Goal: Contribute content

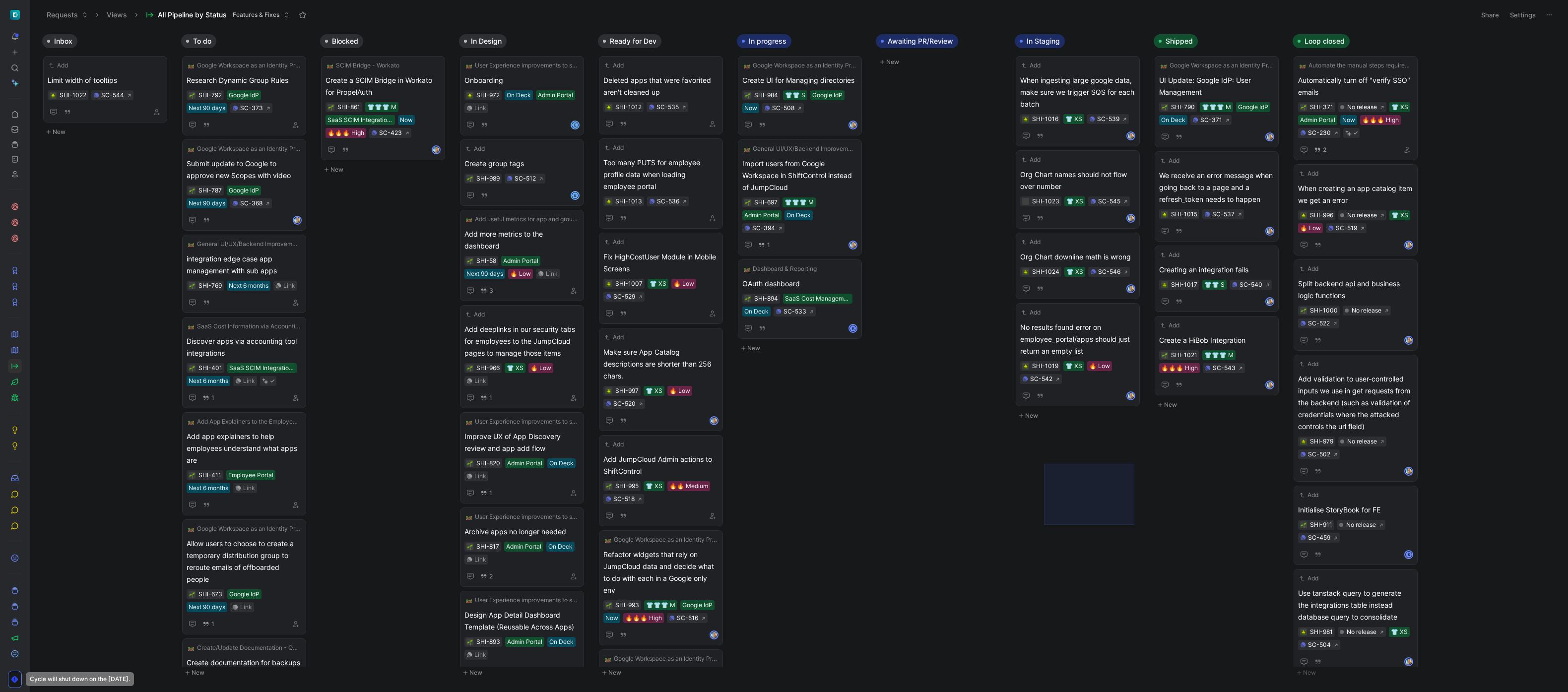
click at [1044, 469] on body "To pick up a draggable item, press the space bar. While dragging, use the arrow…" at bounding box center [784, 346] width 1568 height 692
drag, startPoint x: 1053, startPoint y: 496, endPoint x: 1024, endPoint y: 471, distance: 38.3
click at [1024, 471] on body "To pick up a draggable item, press the space bar. While dragging, use the arrow…" at bounding box center [784, 346] width 1568 height 692
drag, startPoint x: 984, startPoint y: 86, endPoint x: 976, endPoint y: 169, distance: 83.4
click at [976, 169] on div "Inbox Add Limit width of tooltips SHI-1022 SC-544 New To do Google Workspace as…" at bounding box center [799, 360] width 1538 height 662
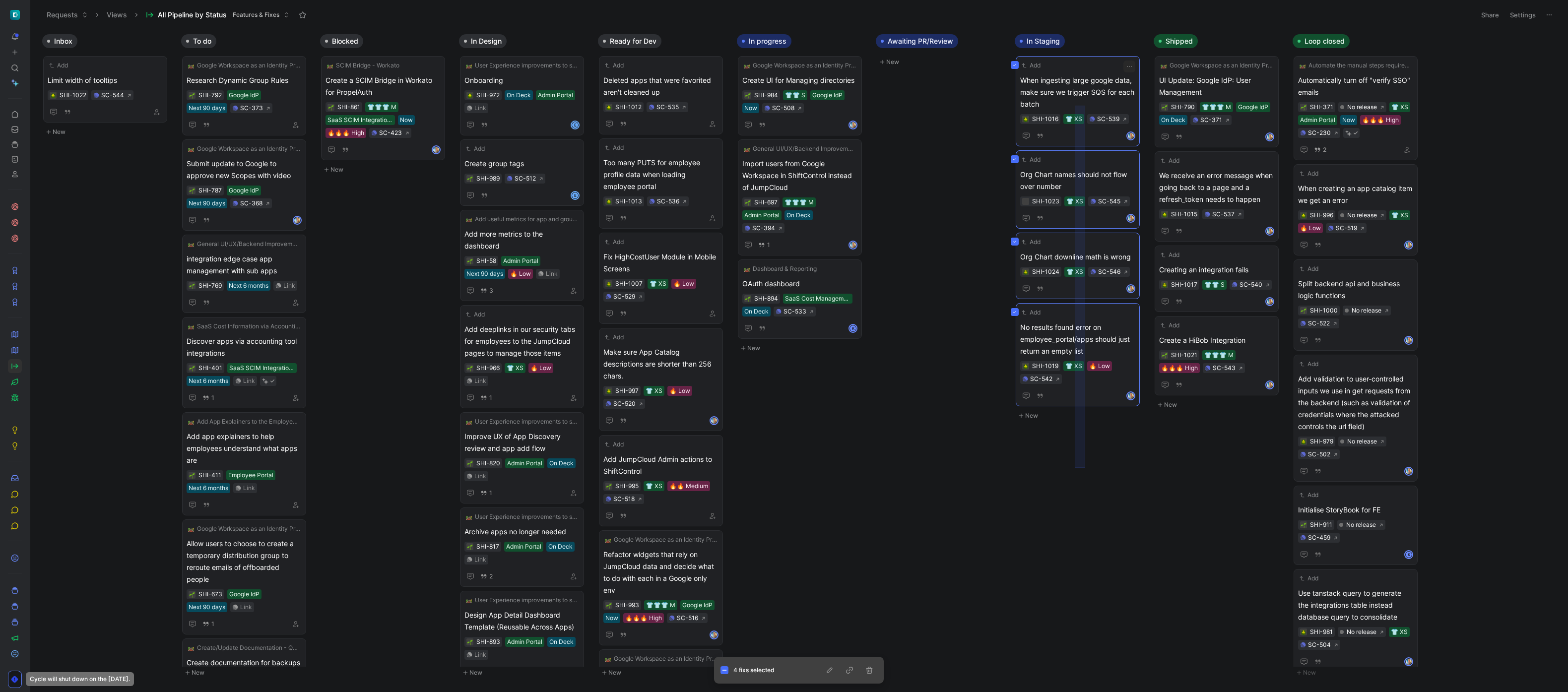
drag, startPoint x: 1075, startPoint y: 468, endPoint x: 1083, endPoint y: 93, distance: 375.1
click at [1083, 93] on div "Inbox Add Limit width of tooltips SHI-1022 SC-544 New To do Google Workspace as…" at bounding box center [799, 360] width 1538 height 662
click at [1076, 474] on body "To pick up a draggable item, press the space bar. While dragging, use the arrow…" at bounding box center [784, 346] width 1568 height 692
drag, startPoint x: 1097, startPoint y: 495, endPoint x: 1061, endPoint y: 195, distance: 302.2
click at [1061, 195] on body "To pick up a draggable item, press the space bar. While dragging, use the arrow…" at bounding box center [784, 346] width 1568 height 692
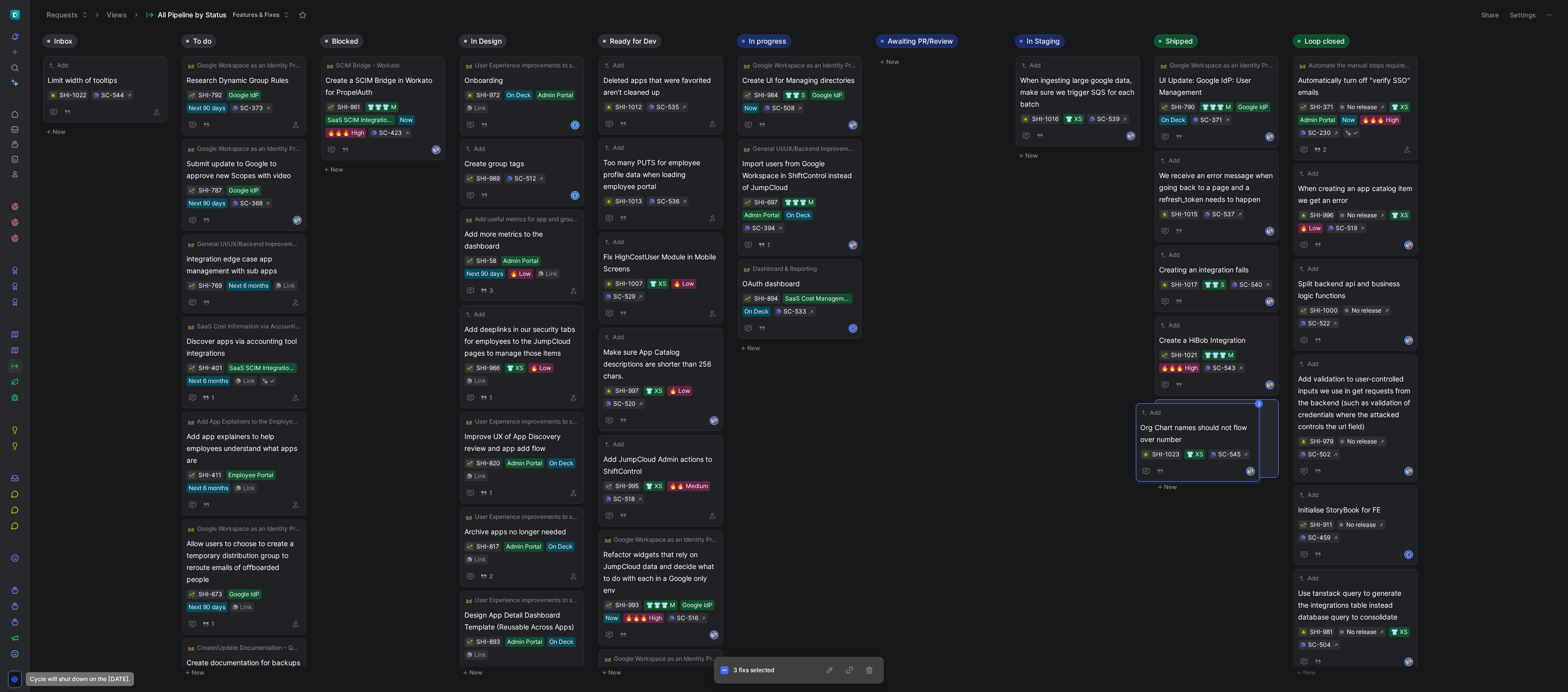
drag, startPoint x: 1057, startPoint y: 175, endPoint x: 1177, endPoint y: 428, distance: 280.0
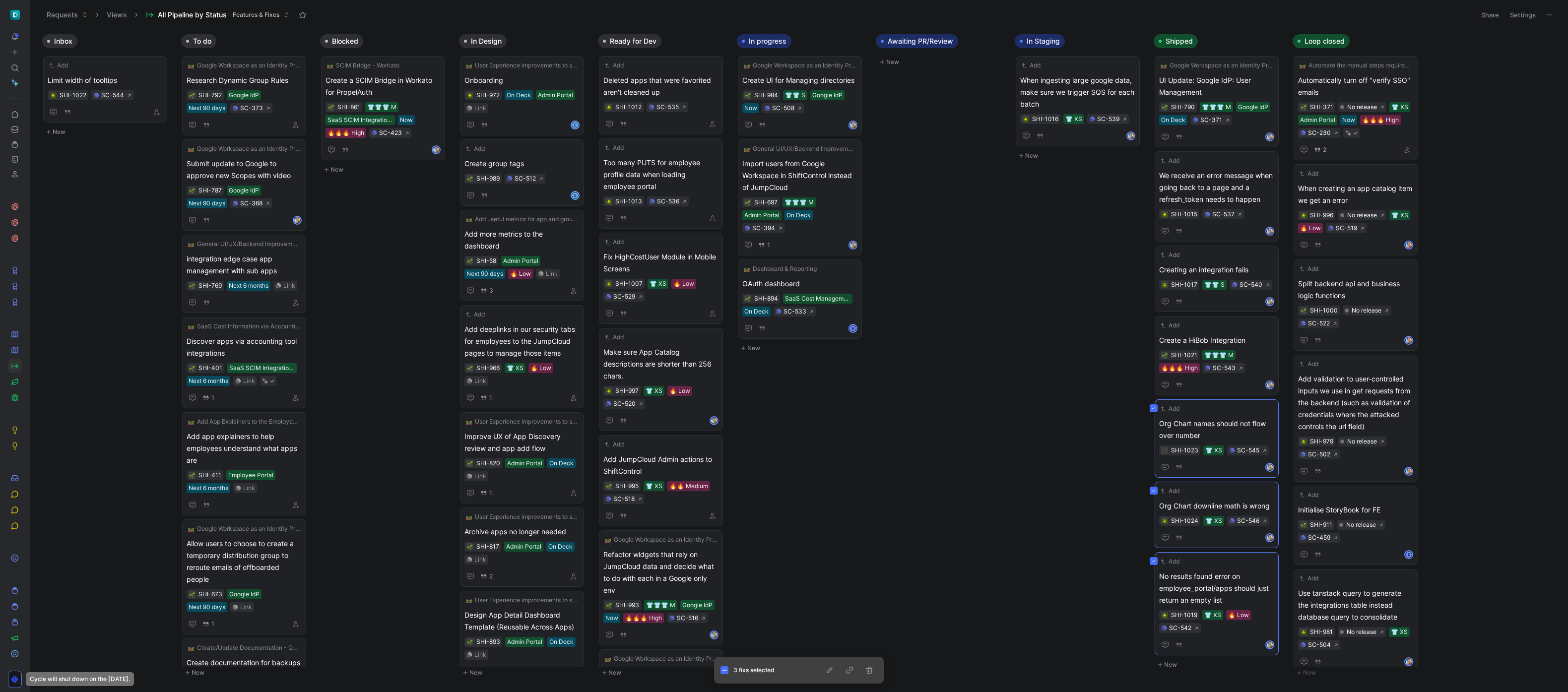
click at [1037, 436] on div "Inbox Add Limit width of tooltips SHI-1022 SC-544 New To do Google Workspace as…" at bounding box center [799, 360] width 1538 height 662
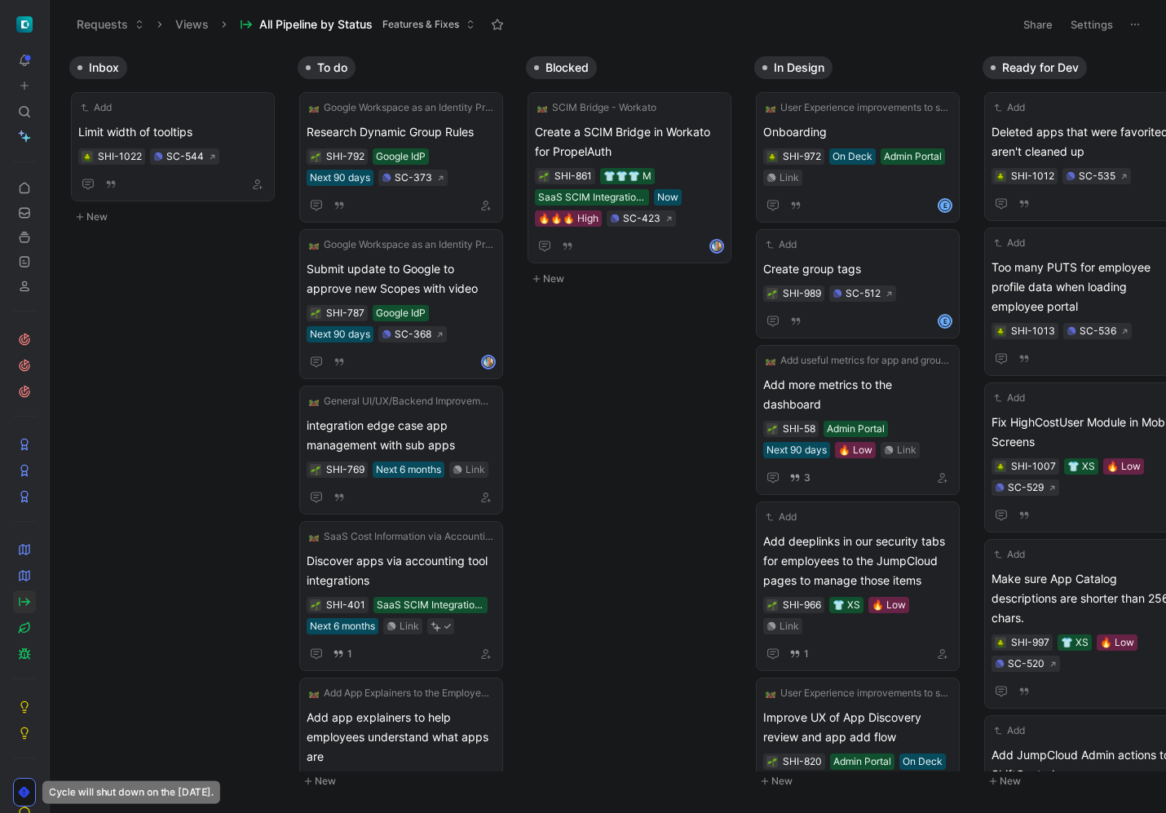
click at [99, 212] on button "New" at bounding box center [176, 217] width 215 height 20
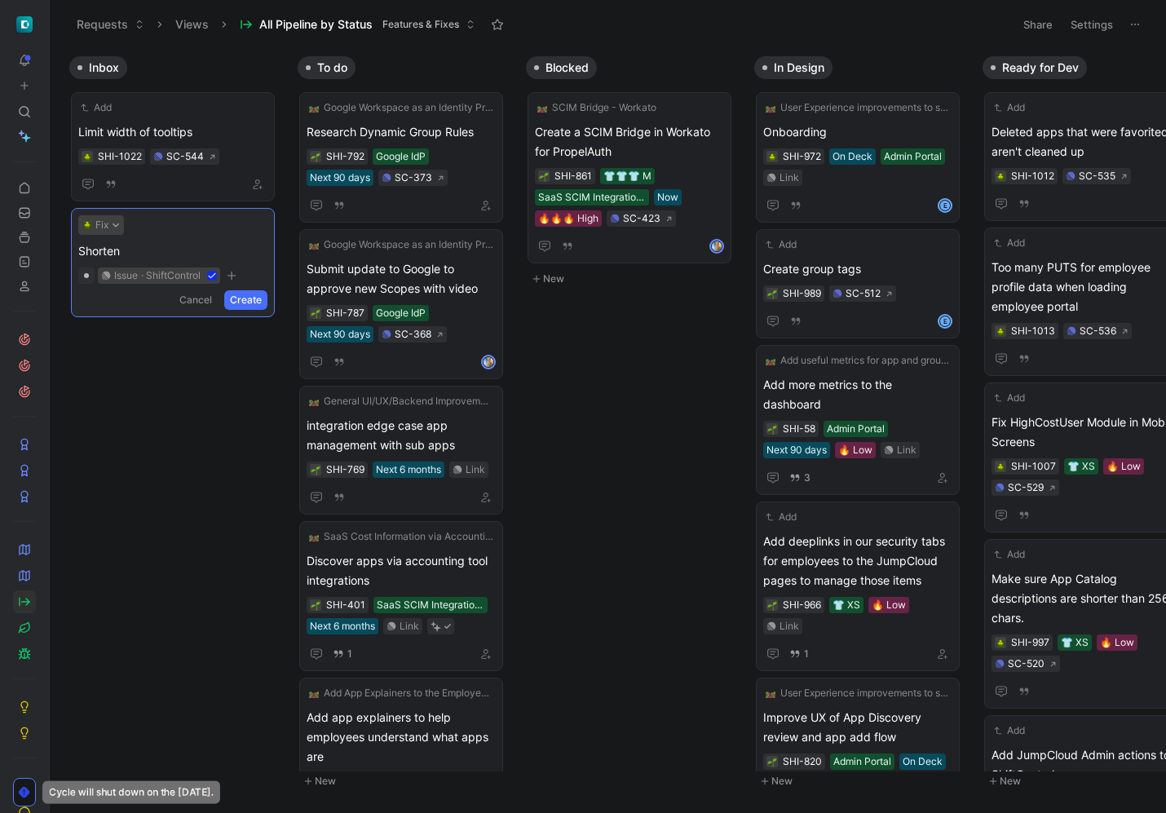
click at [115, 227] on icon at bounding box center [116, 225] width 8 height 8
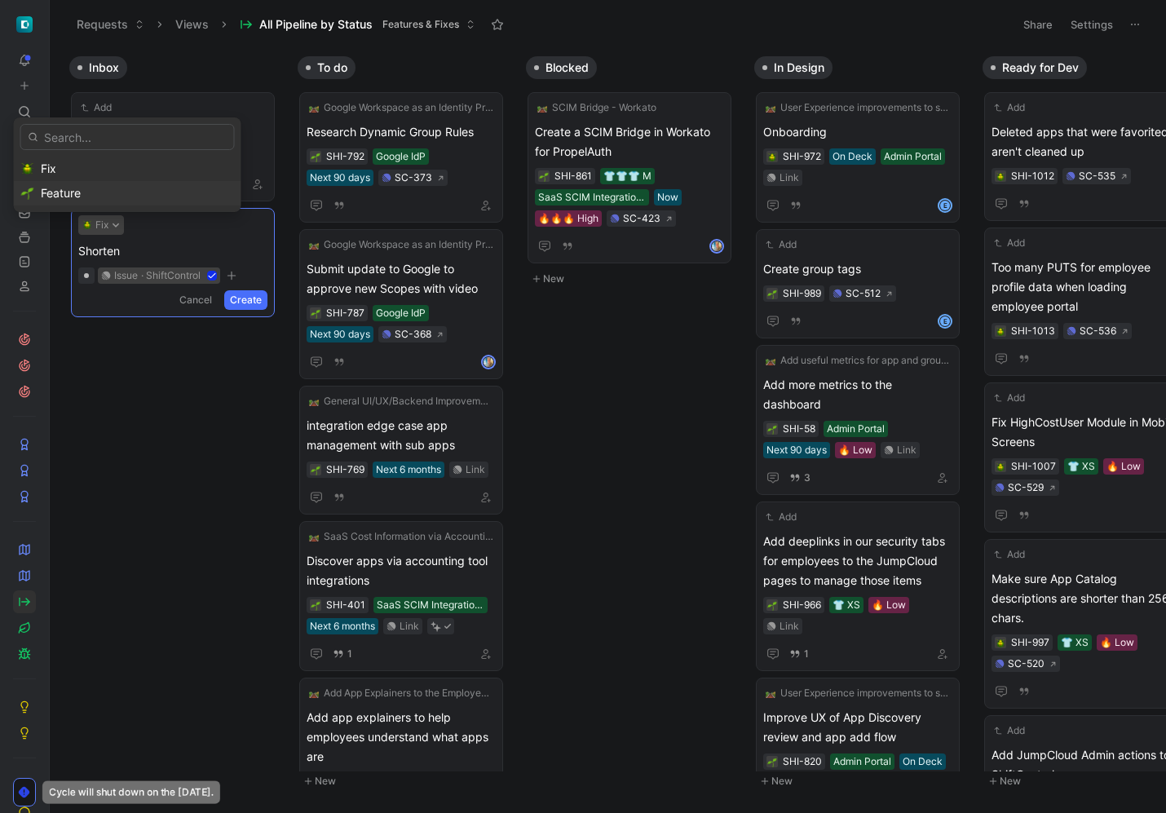
click at [113, 198] on div "Feature" at bounding box center [137, 193] width 193 height 20
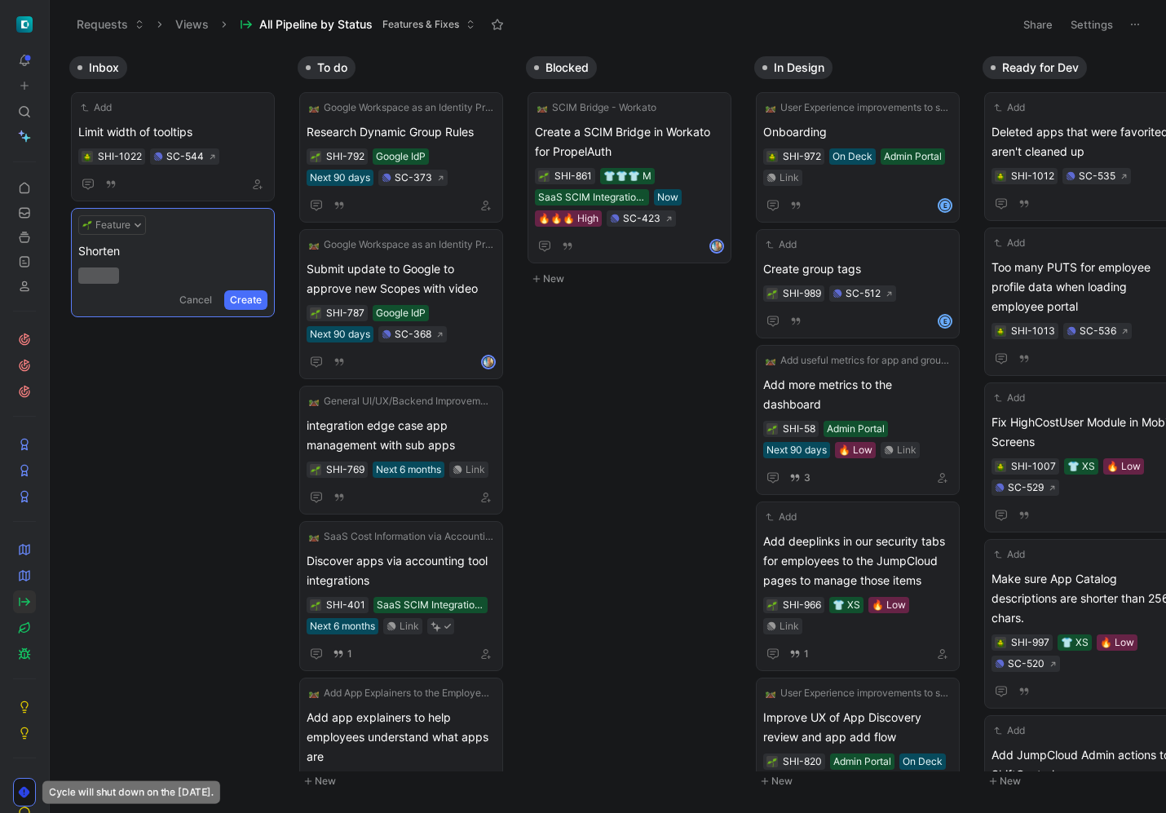
click at [162, 254] on span "Shorten" at bounding box center [172, 251] width 189 height 20
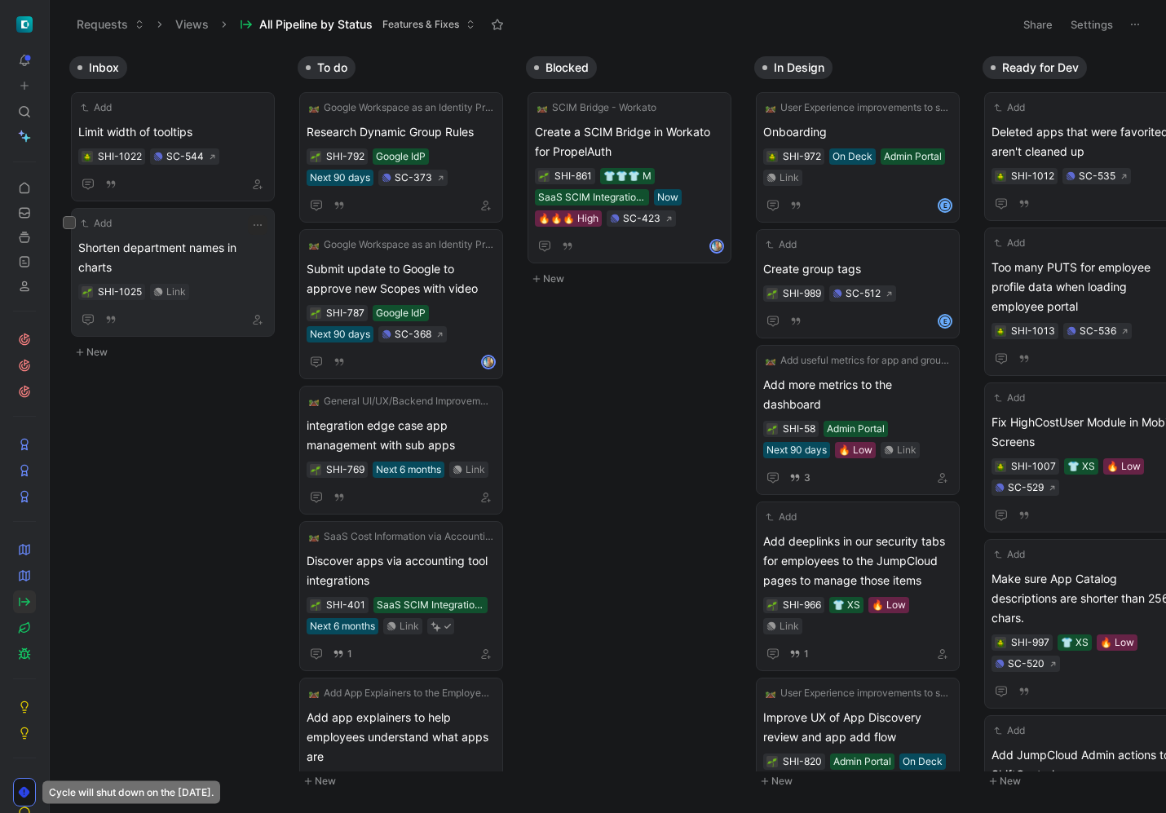
click at [205, 225] on div "Add" at bounding box center [162, 223] width 168 height 16
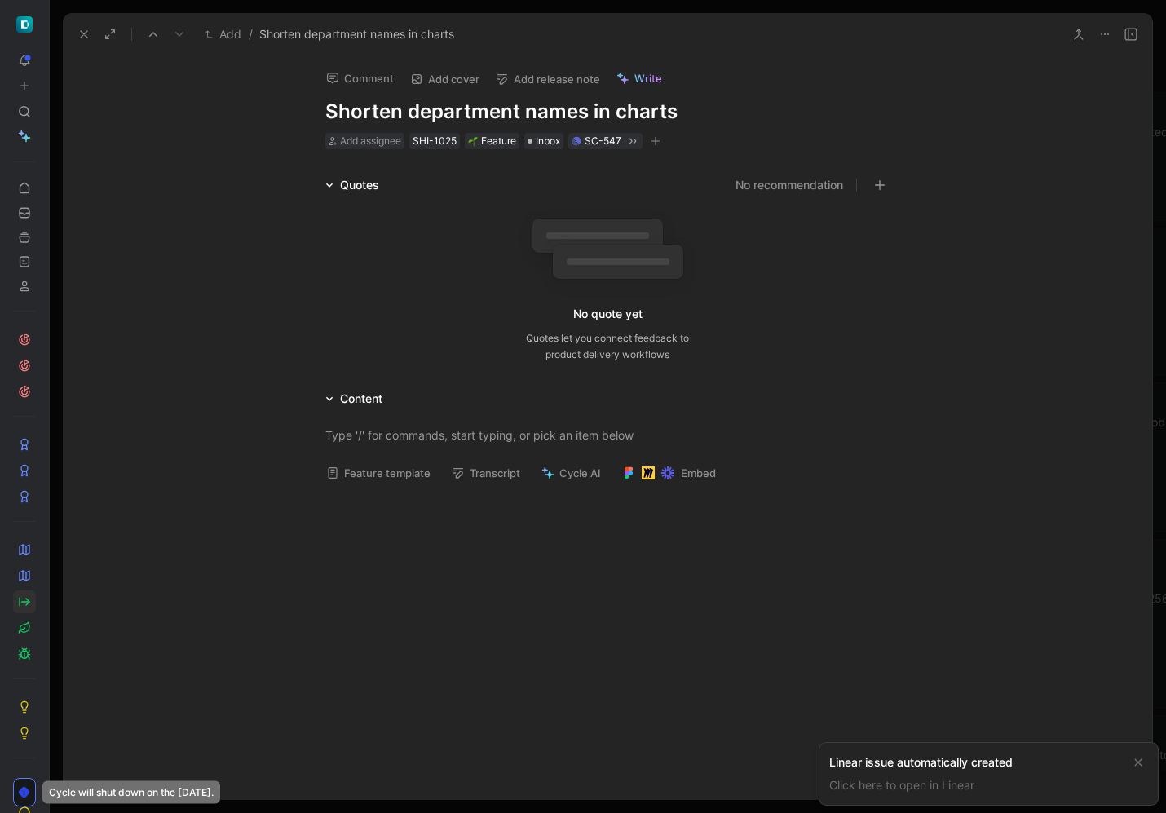
click at [412, 478] on button "Feature template" at bounding box center [378, 472] width 119 height 23
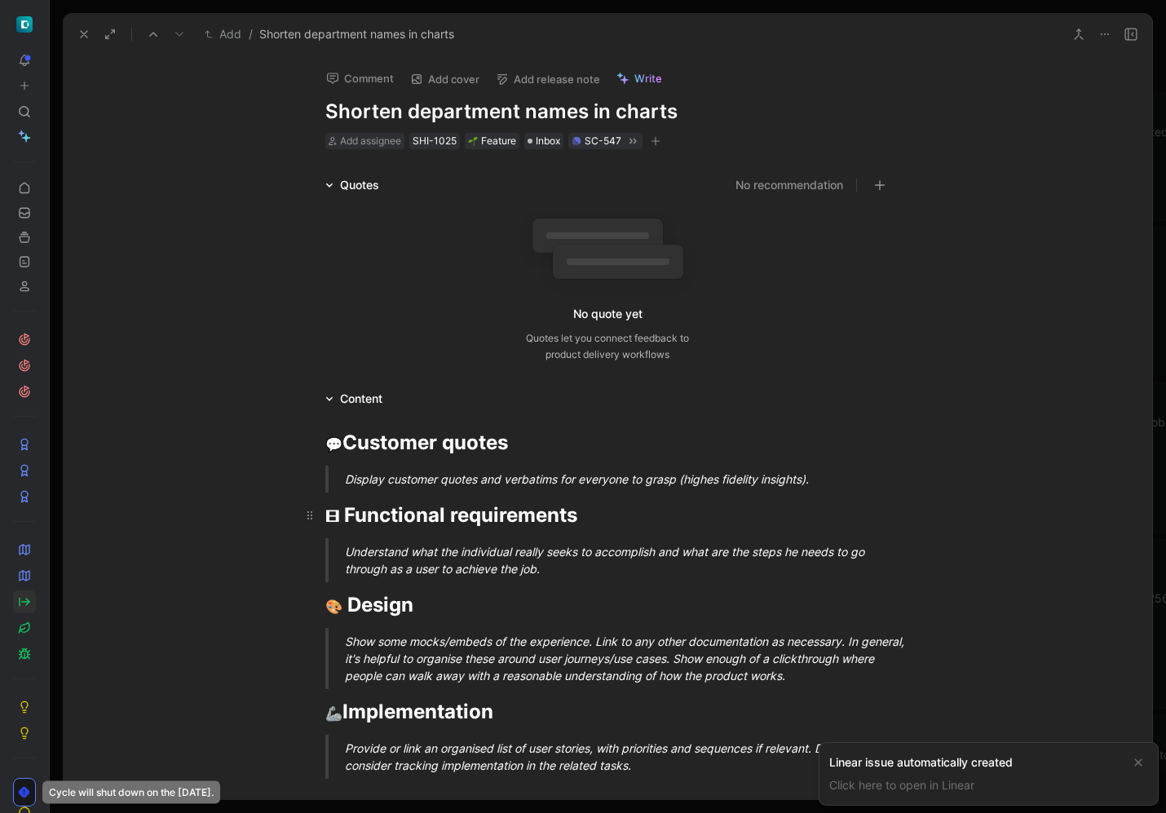
click at [413, 523] on strong "Functional requirements" at bounding box center [460, 515] width 233 height 24
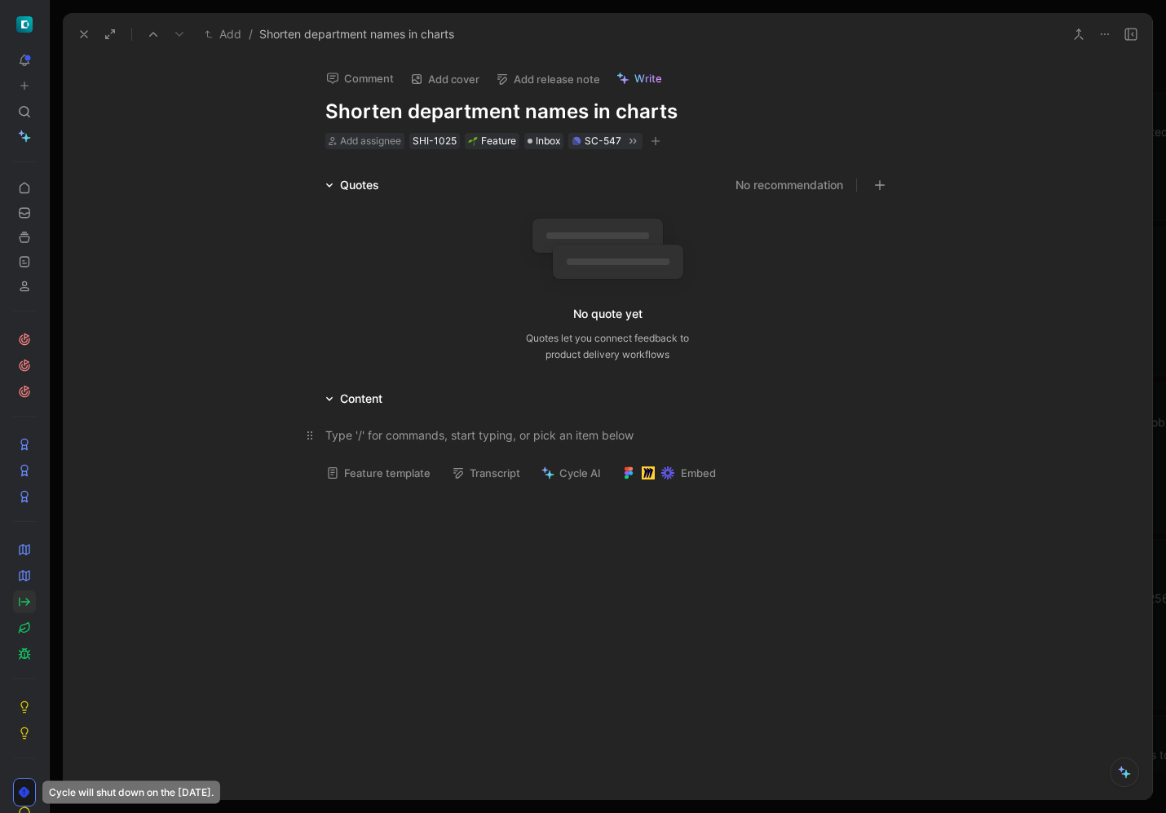
click at [398, 438] on div at bounding box center [607, 434] width 564 height 17
click at [717, 438] on div "We should consider shortening dept names so the circle looks bigger:" at bounding box center [607, 443] width 564 height 34
click at [90, 35] on icon at bounding box center [83, 34] width 13 height 13
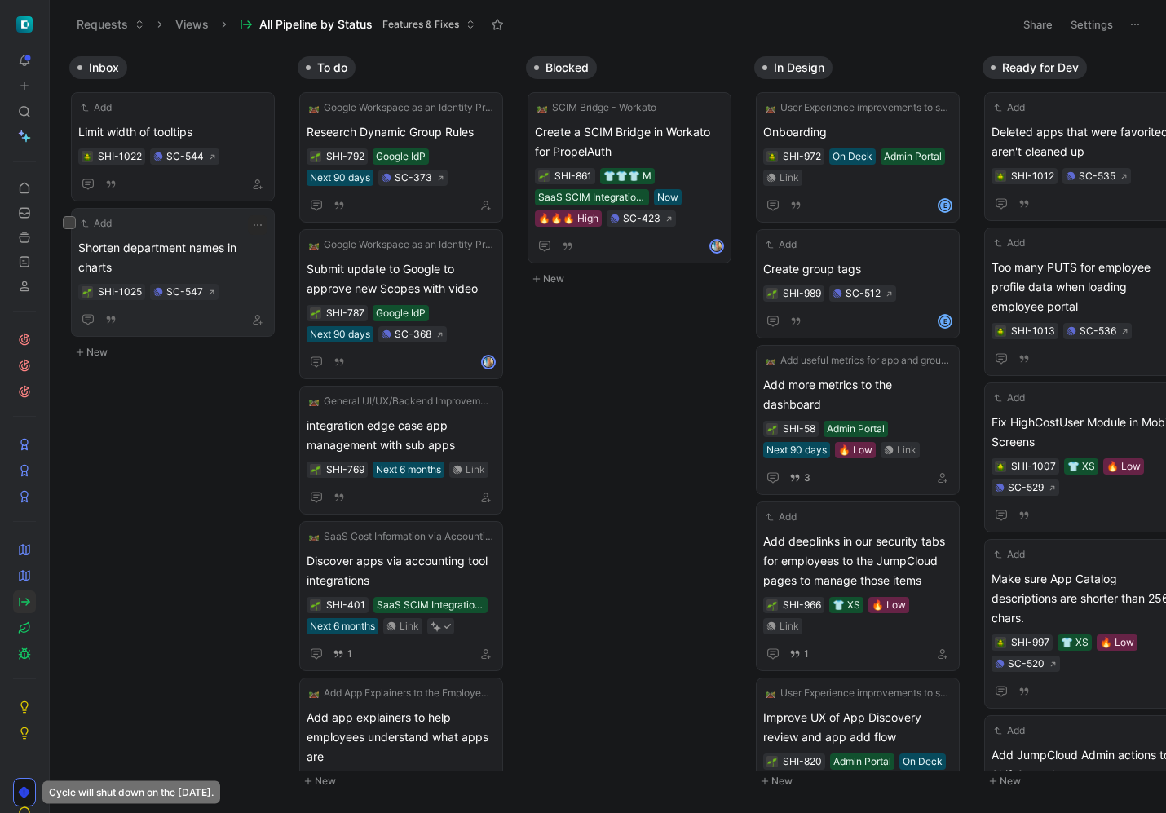
click at [213, 263] on span "Shorten department names in charts" at bounding box center [172, 257] width 189 height 39
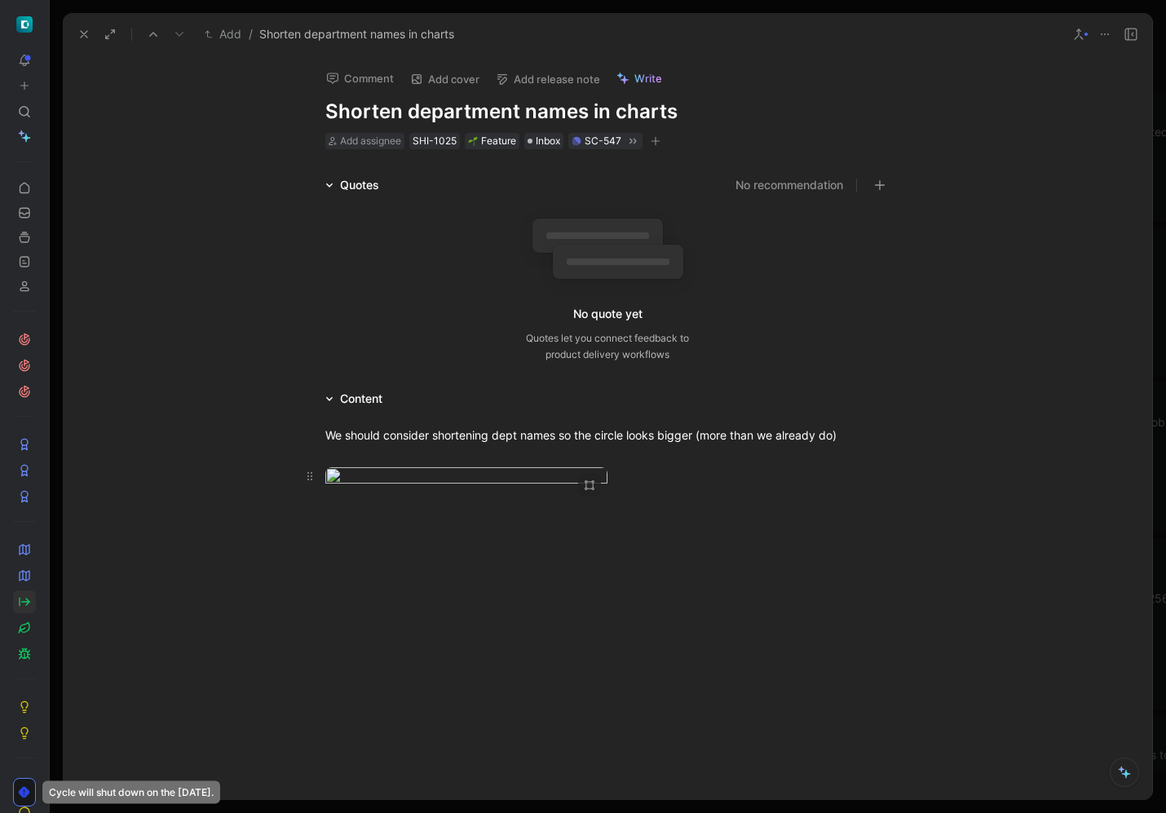
click at [708, 489] on div at bounding box center [607, 478] width 564 height 22
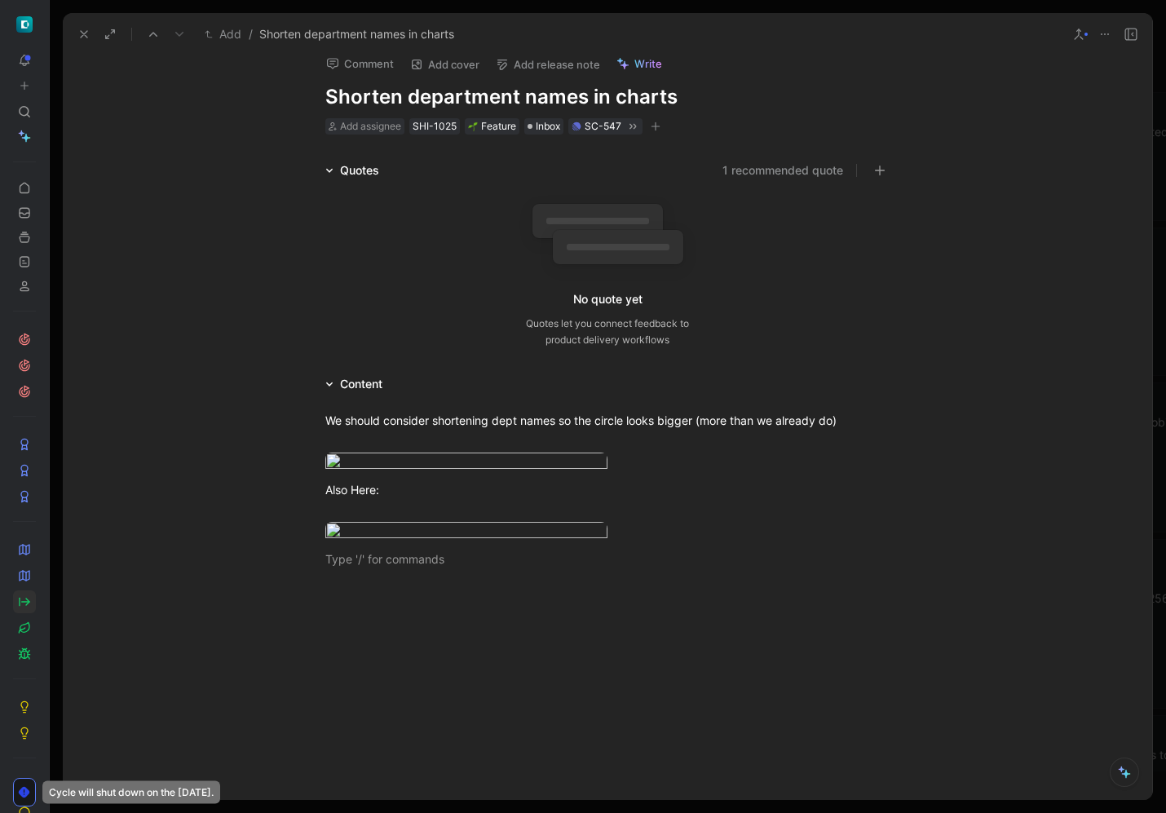
scroll to position [369, 0]
